Goal: Information Seeking & Learning: Check status

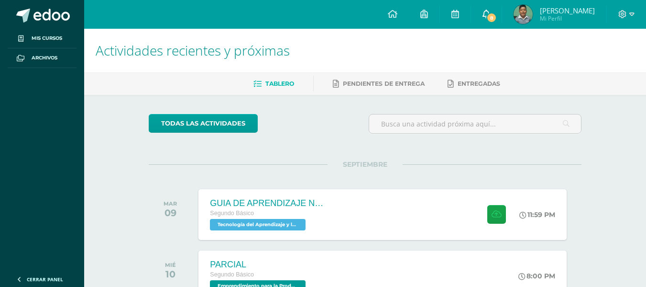
click at [488, 18] on span "8" at bounding box center [492, 17] width 11 height 11
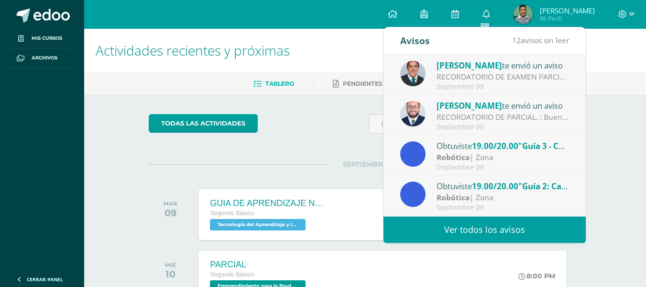
click at [477, 122] on div "RECORDATORIO DE PARCIAL. : Buenas tardes Jovenes, un gusto saludarlos. Les recu…" at bounding box center [503, 116] width 133 height 11
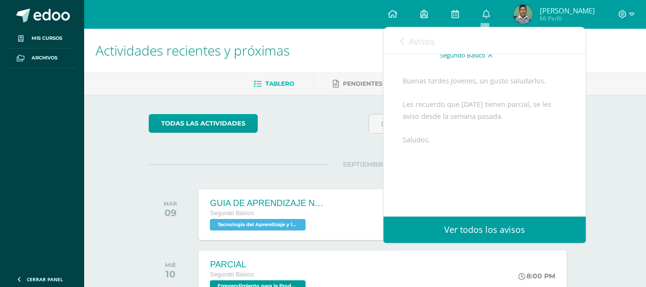
scroll to position [78, 0]
click at [398, 42] on div "Avisos 11 avisos sin leer Avisos" at bounding box center [485, 40] width 202 height 27
click at [401, 42] on icon at bounding box center [403, 41] width 4 height 8
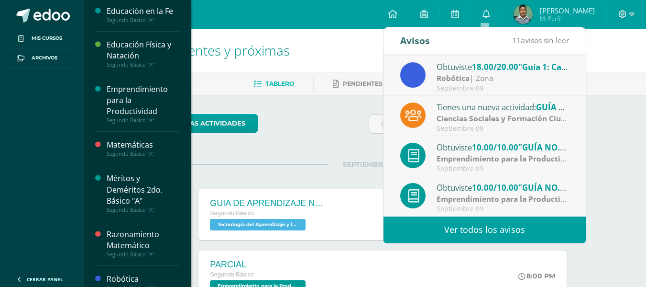
scroll to position [471, 0]
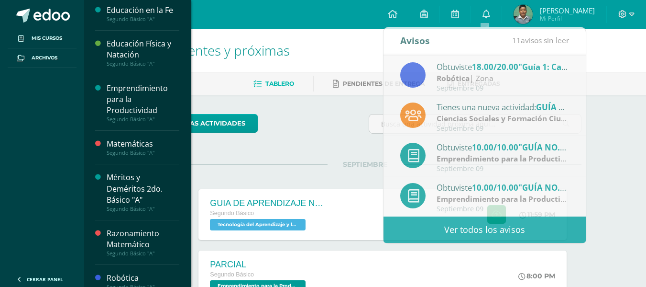
click at [133, 118] on div "Segundo Básico "A"" at bounding box center [143, 119] width 73 height 7
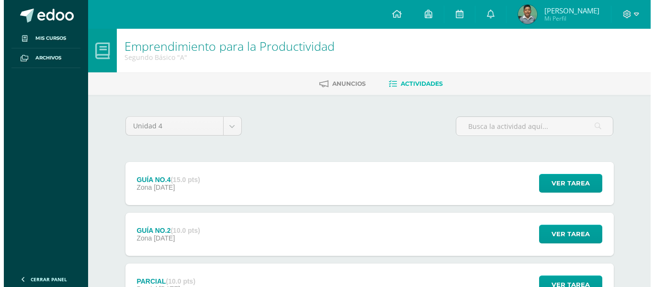
scroll to position [185, 0]
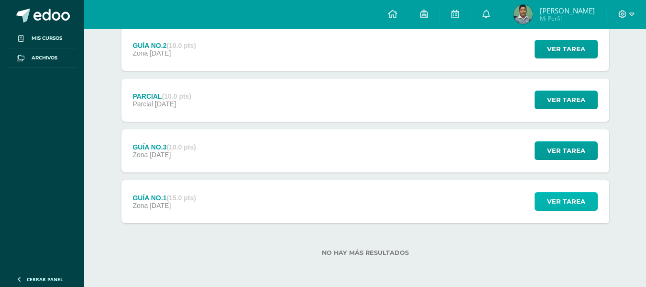
click at [565, 200] on span "Ver tarea" at bounding box center [566, 201] width 38 height 18
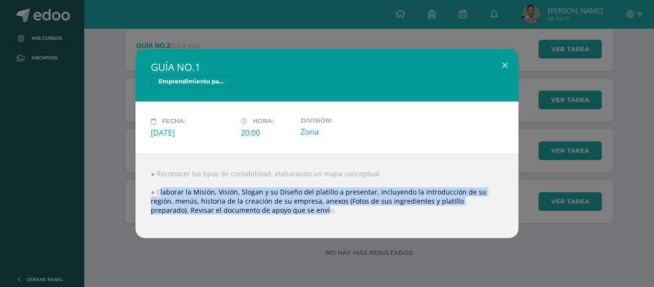
drag, startPoint x: 158, startPoint y: 191, endPoint x: 254, endPoint y: 209, distance: 97.3
click at [254, 209] on div "● Reconocer los tipos de contabilidad, elaborando un mapa conceptual. ● Elabora…" at bounding box center [326, 195] width 383 height 85
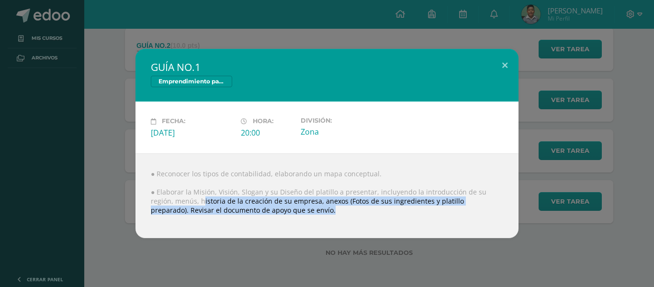
drag, startPoint x: 178, startPoint y: 200, endPoint x: 307, endPoint y: 212, distance: 129.3
click at [307, 212] on div "● Reconocer los tipos de contabilidad, elaborando un mapa conceptual. ● Elabora…" at bounding box center [326, 195] width 383 height 85
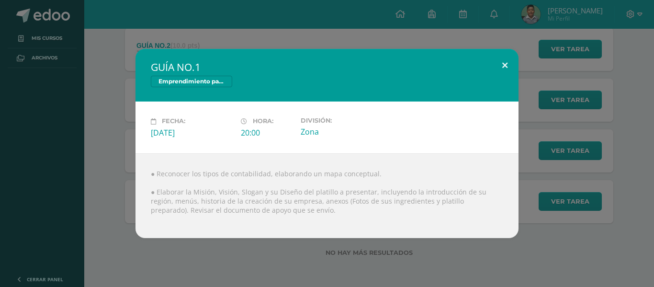
click at [505, 61] on button at bounding box center [504, 65] width 27 height 33
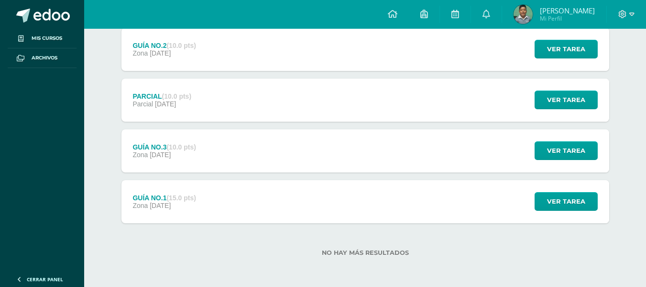
click at [555, 139] on div "Ver tarea" at bounding box center [565, 150] width 89 height 43
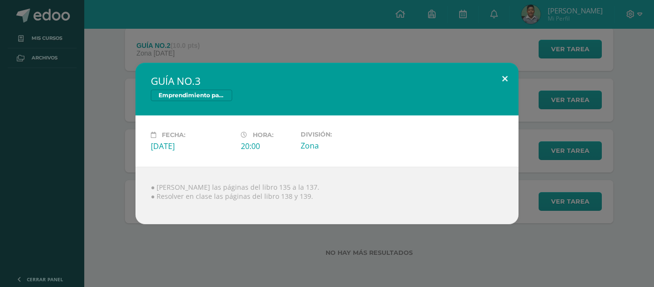
click at [501, 76] on button at bounding box center [504, 79] width 27 height 33
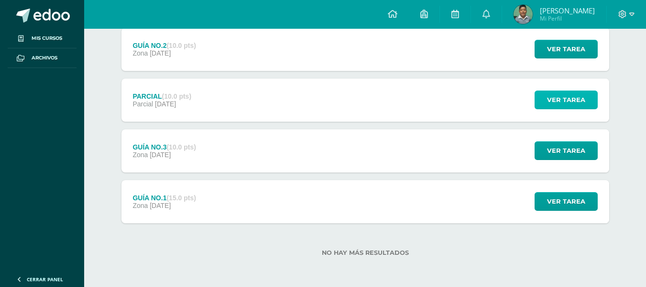
click at [545, 103] on button "Ver tarea" at bounding box center [566, 99] width 63 height 19
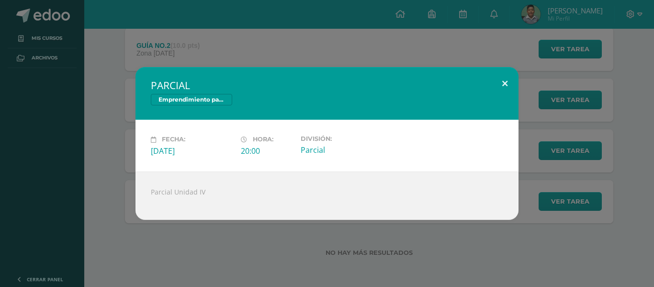
click at [495, 85] on button at bounding box center [504, 83] width 27 height 33
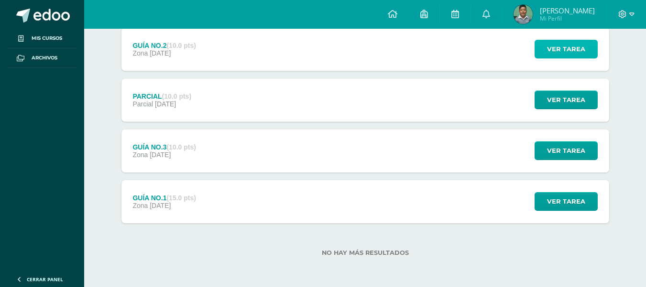
click at [568, 47] on span "Ver tarea" at bounding box center [566, 49] width 38 height 18
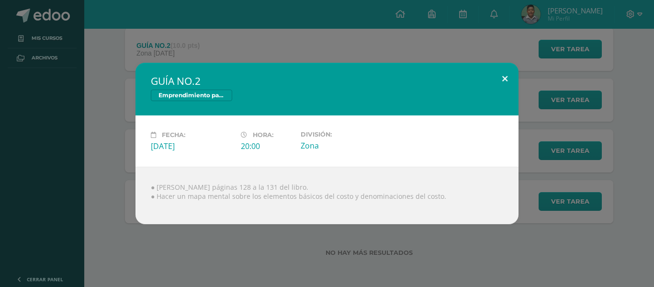
click at [500, 76] on button at bounding box center [504, 79] width 27 height 33
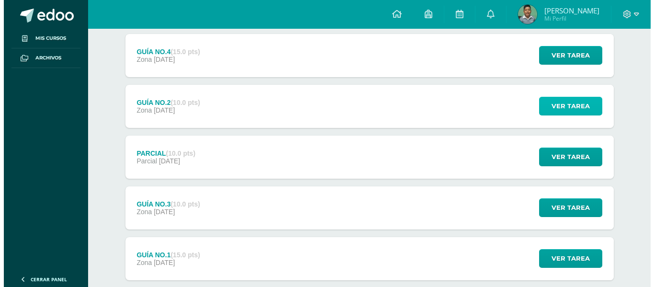
scroll to position [0, 0]
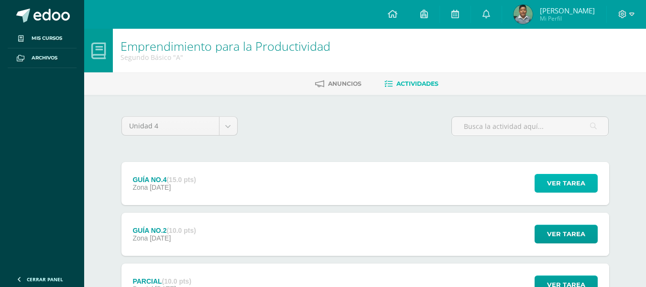
click at [560, 183] on span "Ver tarea" at bounding box center [566, 183] width 38 height 18
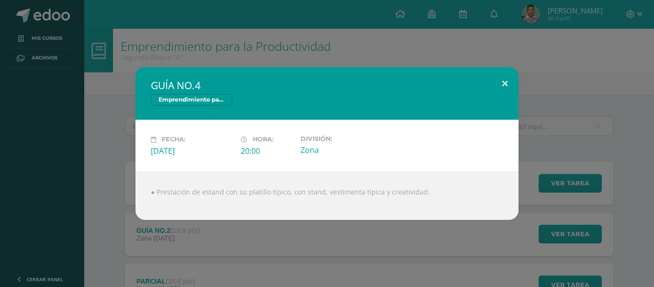
click at [510, 81] on button at bounding box center [504, 83] width 27 height 33
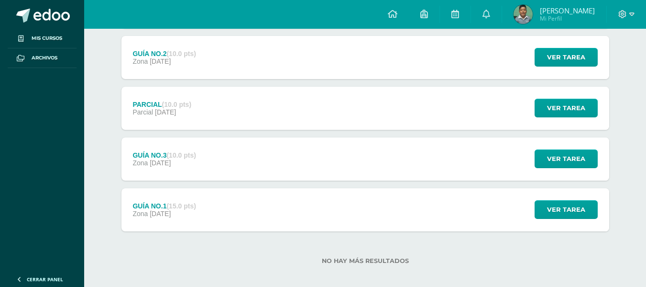
scroll to position [185, 0]
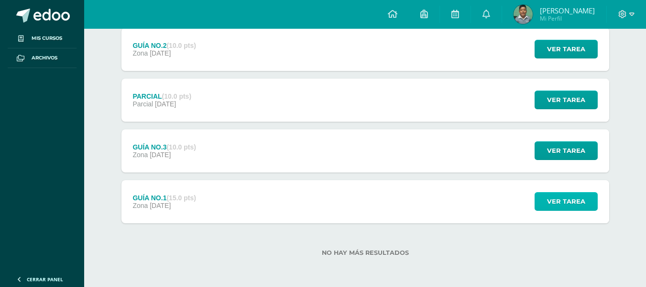
click at [564, 203] on span "Ver tarea" at bounding box center [566, 201] width 38 height 18
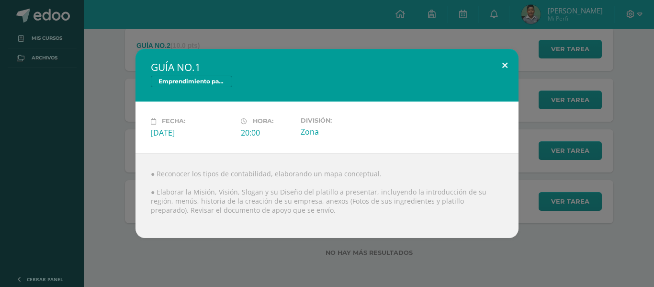
click at [508, 63] on button at bounding box center [504, 65] width 27 height 33
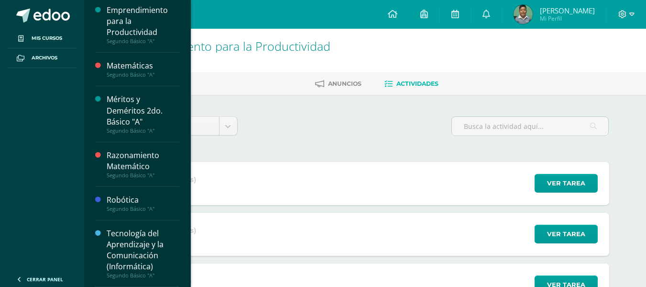
scroll to position [548, 0]
click at [129, 268] on div "Tecnología del Aprendizaje y la Comunicación (Informática)" at bounding box center [143, 250] width 73 height 44
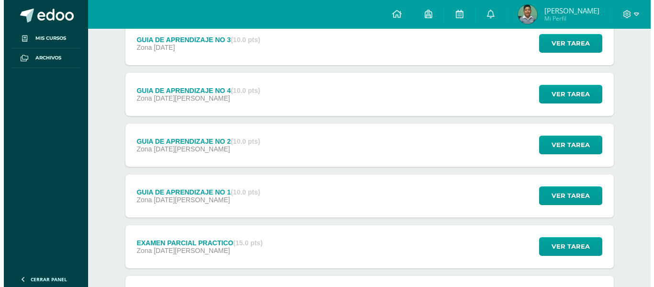
scroll to position [140, 0]
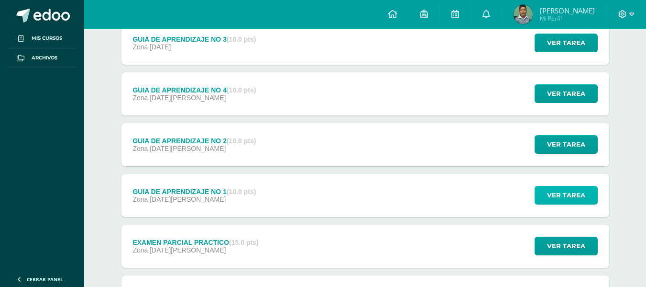
click at [556, 196] on span "Ver tarea" at bounding box center [566, 195] width 38 height 18
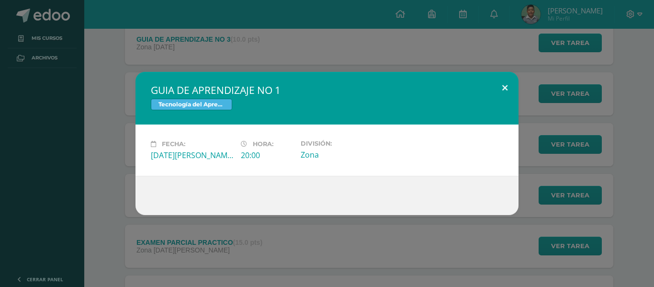
click at [499, 87] on button at bounding box center [504, 88] width 27 height 33
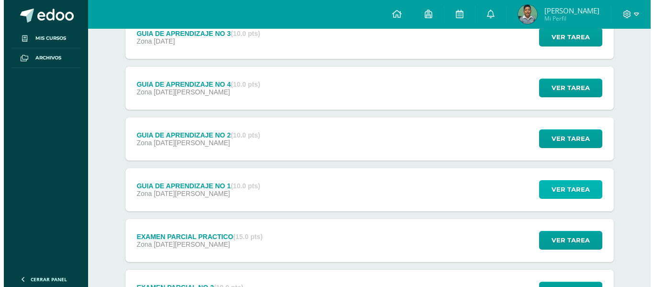
scroll to position [286, 0]
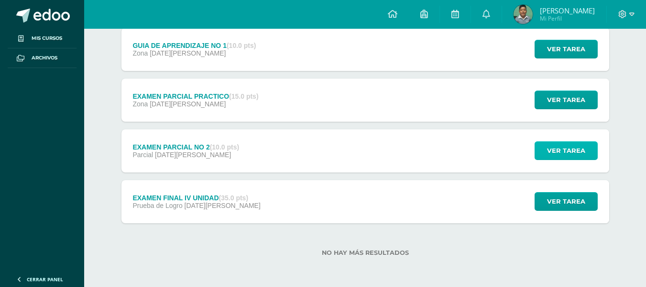
click at [542, 151] on button "Ver tarea" at bounding box center [566, 150] width 63 height 19
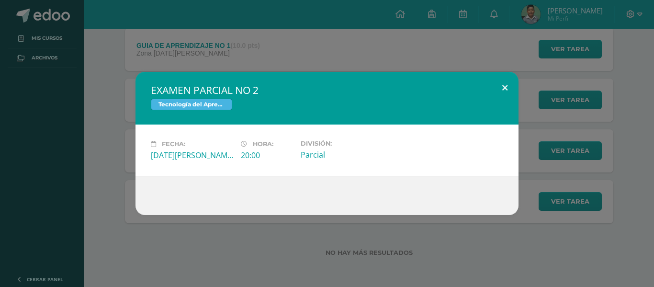
click at [496, 89] on button at bounding box center [504, 88] width 27 height 33
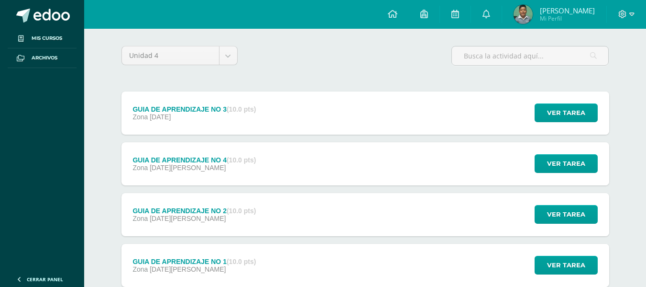
scroll to position [0, 0]
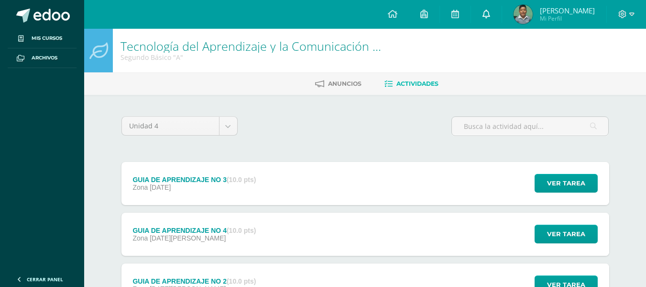
click at [484, 25] on link at bounding box center [486, 14] width 31 height 29
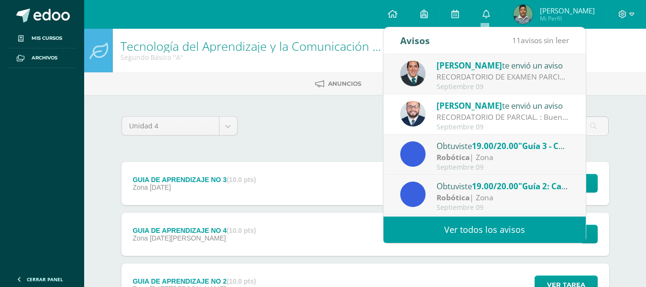
click at [455, 223] on link "Ver todos los avisos" at bounding box center [485, 229] width 202 height 26
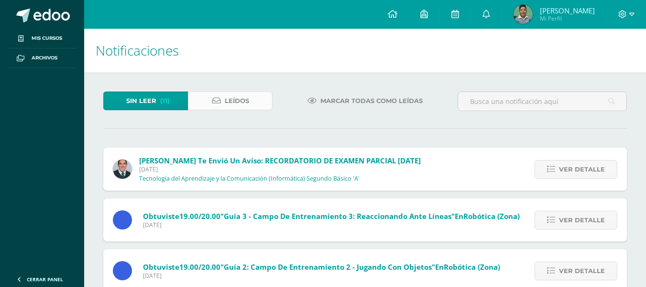
click at [242, 96] on span "Leídos" at bounding box center [237, 101] width 24 height 18
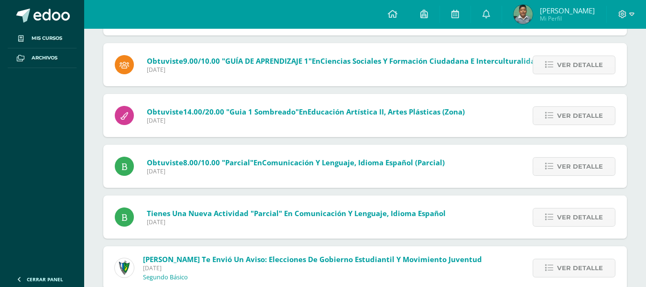
scroll to position [903, 0]
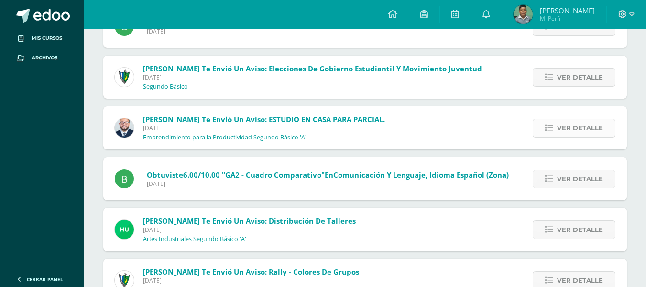
click at [544, 130] on link "Ver detalle" at bounding box center [574, 128] width 83 height 19
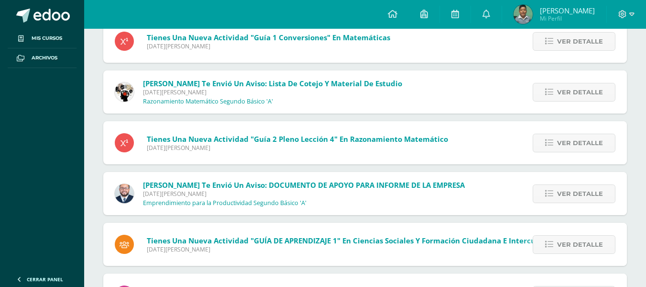
scroll to position [4481, 0]
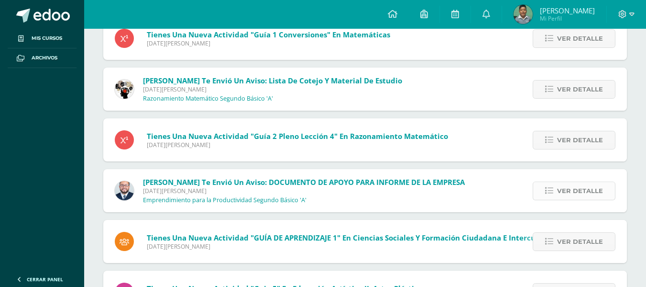
click at [539, 196] on link "Ver detalle" at bounding box center [574, 190] width 83 height 19
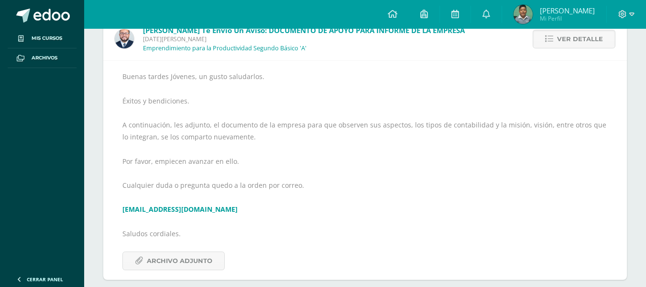
scroll to position [4493, 0]
click at [208, 263] on span "Archivo Adjunto" at bounding box center [180, 260] width 66 height 18
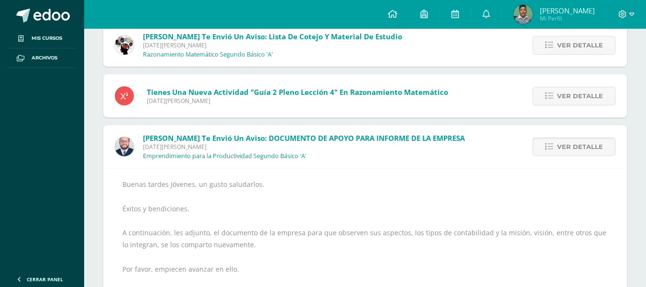
scroll to position [4384, 0]
click at [415, 286] on div "Buenas tardes Jóvenes, un gusto saludarlos. Éxitos y bendiciones. A continuació…" at bounding box center [365, 278] width 486 height 200
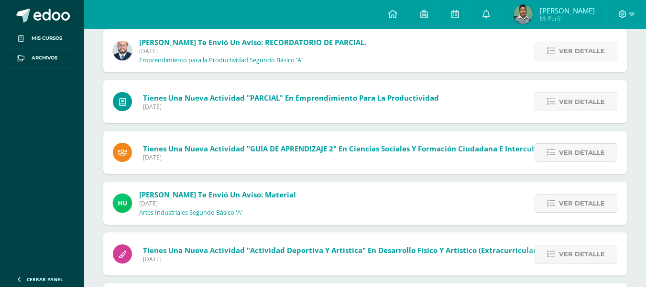
scroll to position [0, 0]
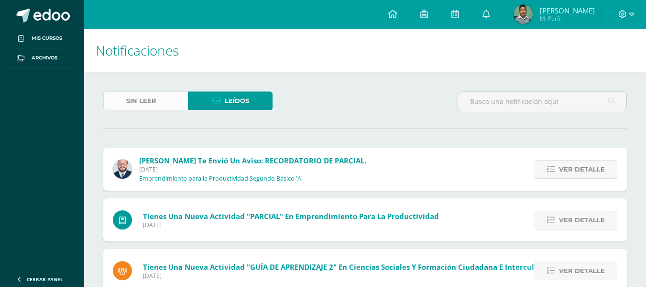
click at [150, 107] on span "Sin leer" at bounding box center [141, 101] width 30 height 18
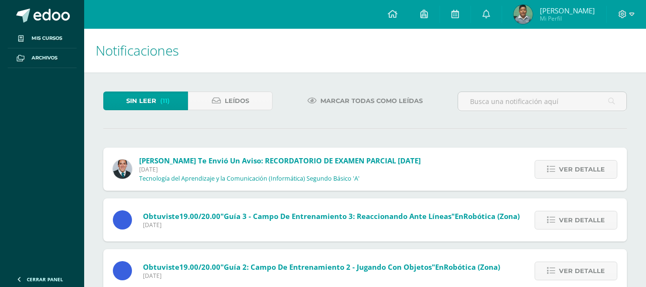
click at [376, 102] on span "Marcar todas como leídas" at bounding box center [372, 101] width 102 height 18
